Goal: Transaction & Acquisition: Book appointment/travel/reservation

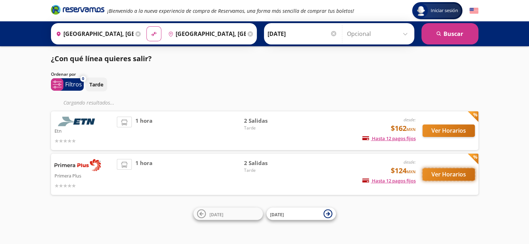
click at [443, 172] on button "Ver Horarios" at bounding box center [448, 174] width 52 height 12
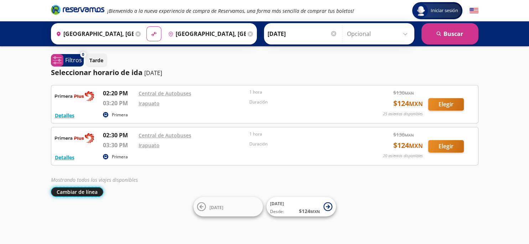
click at [87, 188] on button "Cambiar de línea" at bounding box center [77, 192] width 52 height 10
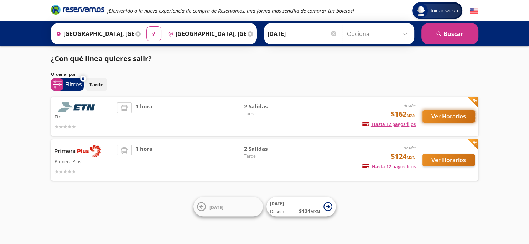
click at [437, 114] on button "Ver Horarios" at bounding box center [448, 116] width 52 height 12
click at [453, 118] on button "Ver Horarios" at bounding box center [448, 116] width 52 height 12
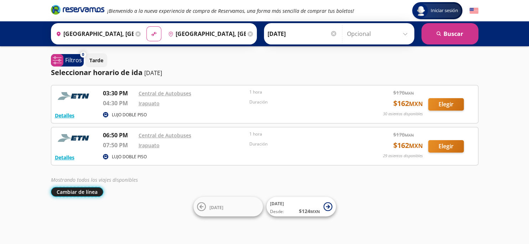
click at [83, 193] on button "Cambiar de línea" at bounding box center [77, 192] width 52 height 10
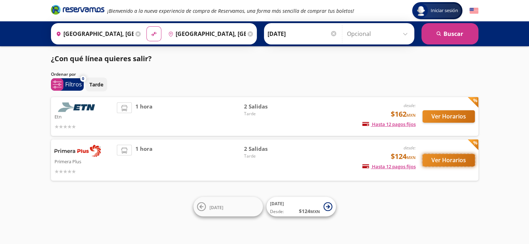
click at [437, 162] on button "Ver Horarios" at bounding box center [448, 160] width 52 height 12
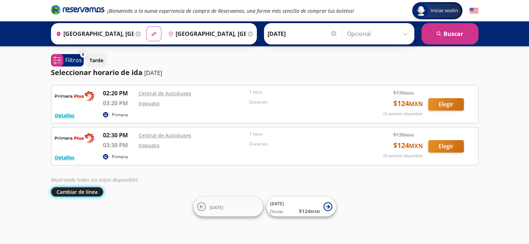
click at [80, 192] on button "Cambiar de línea" at bounding box center [77, 192] width 52 height 10
